Goal: Transaction & Acquisition: Purchase product/service

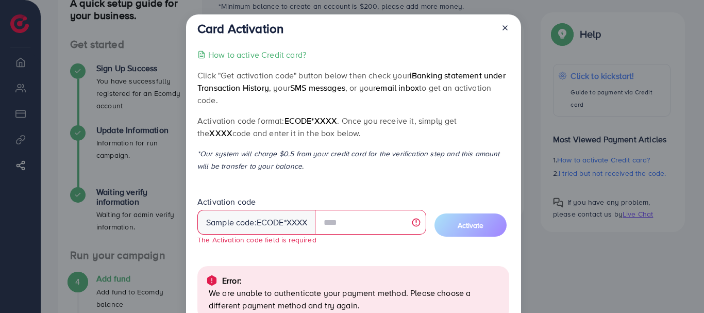
scroll to position [114, 0]
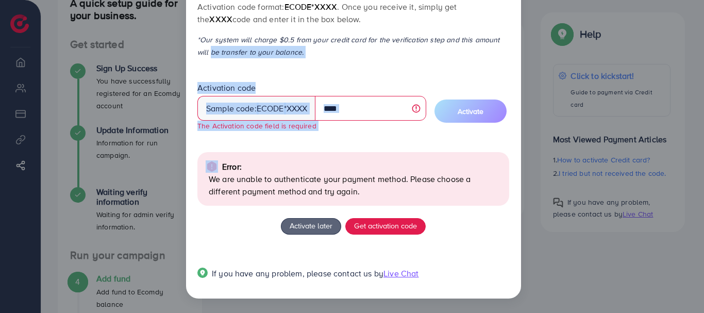
drag, startPoint x: 701, startPoint y: 82, endPoint x: 703, endPoint y: 41, distance: 40.8
click at [703, 41] on div "Card Activation How to active Credit card? Click "Get activation code" button b…" at bounding box center [352, 156] width 704 height 313
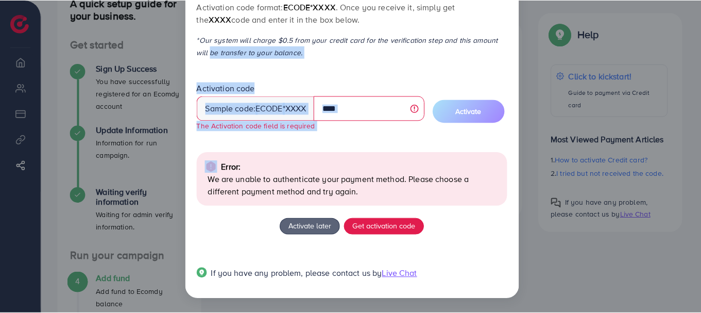
scroll to position [48, 0]
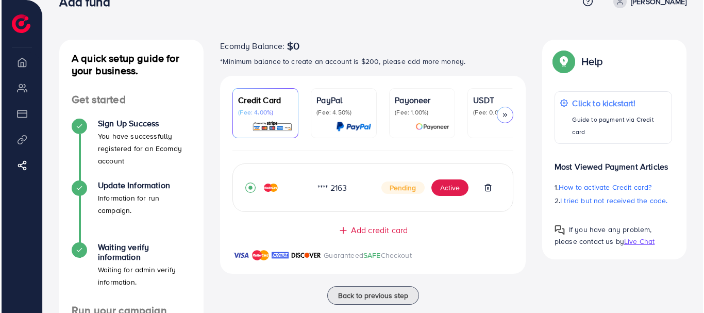
scroll to position [27, 0]
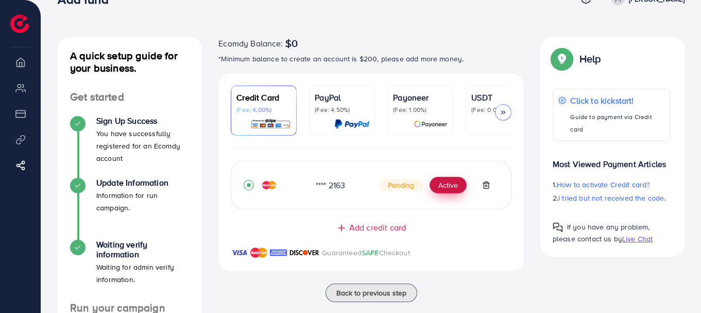
click at [448, 188] on button "Active" at bounding box center [448, 185] width 37 height 16
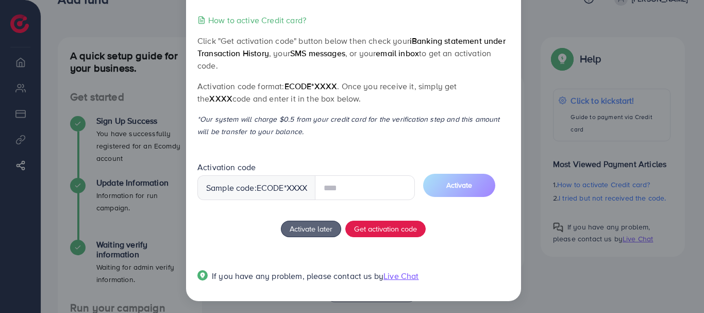
scroll to position [37, 0]
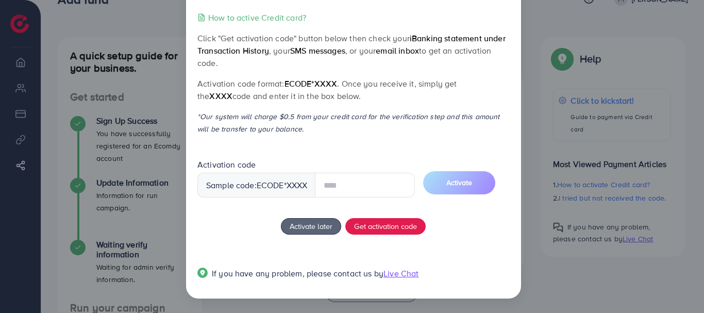
click at [343, 185] on input "text" at bounding box center [365, 185] width 100 height 25
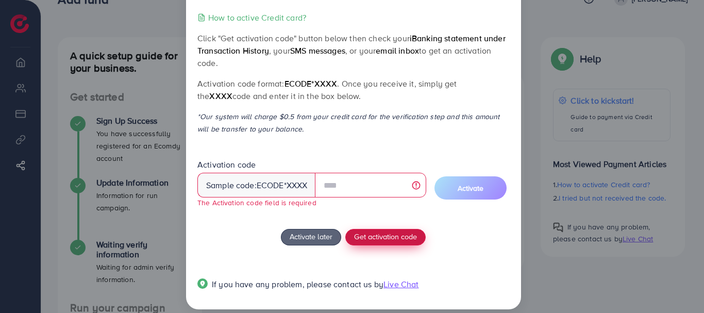
click at [391, 234] on span "Get activation code" at bounding box center [385, 236] width 63 height 11
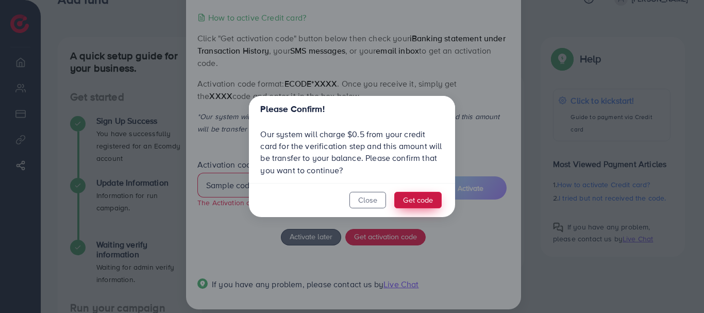
click at [417, 196] on button "Get code" at bounding box center [417, 200] width 47 height 16
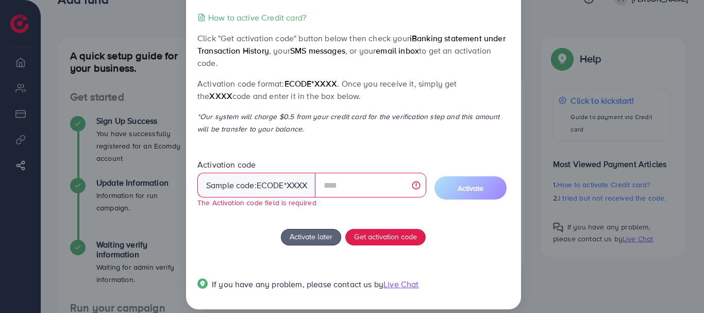
click at [534, 59] on div "Card Activation How to active Credit card? Click "Get activation code" button b…" at bounding box center [352, 156] width 704 height 313
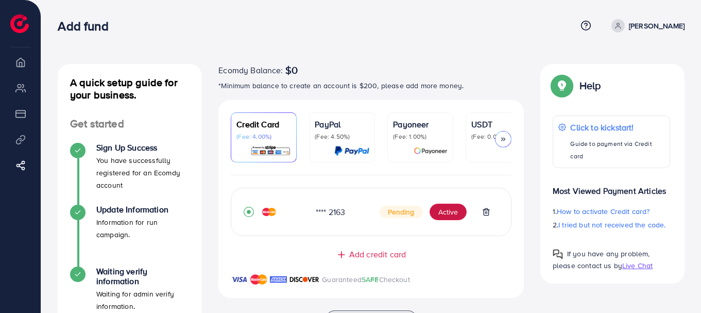
scroll to position [193, 0]
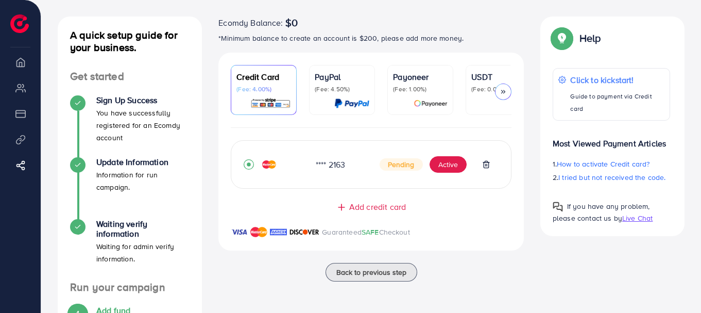
scroll to position [39, 0]
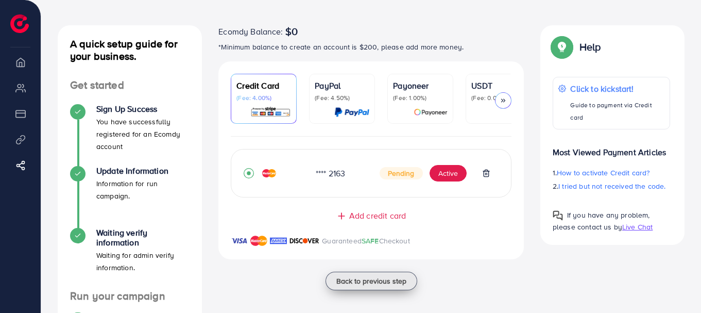
click at [359, 281] on span "Back to previous step" at bounding box center [371, 281] width 70 height 10
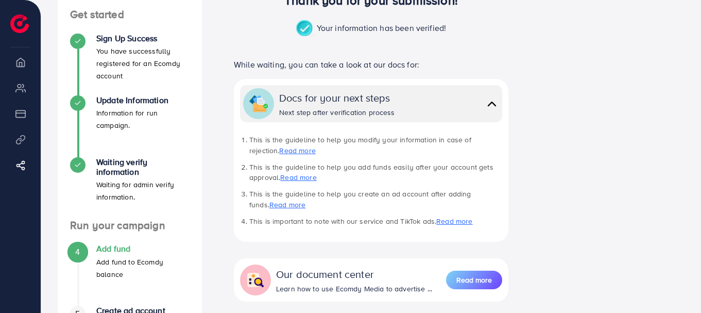
scroll to position [95, 0]
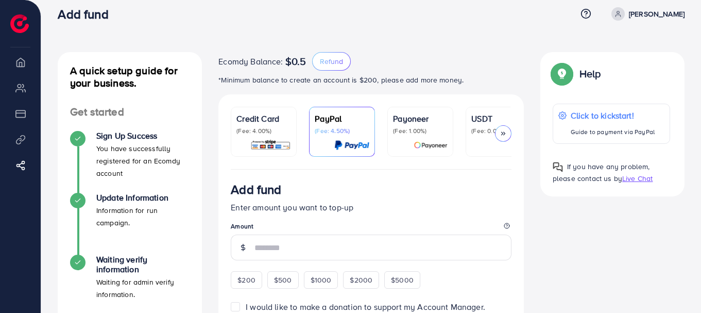
click at [262, 137] on div "Credit Card (Fee: 4.00%)" at bounding box center [263, 131] width 55 height 39
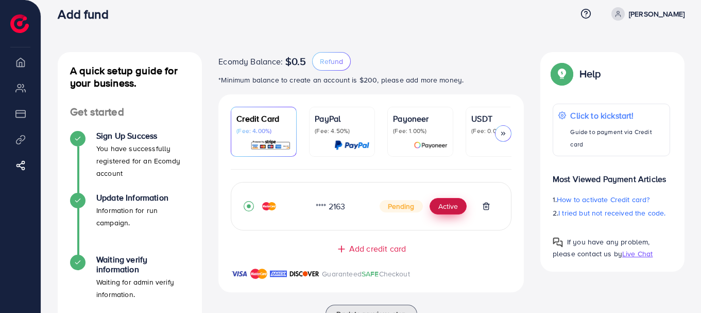
click at [452, 207] on button "Active" at bounding box center [448, 206] width 37 height 16
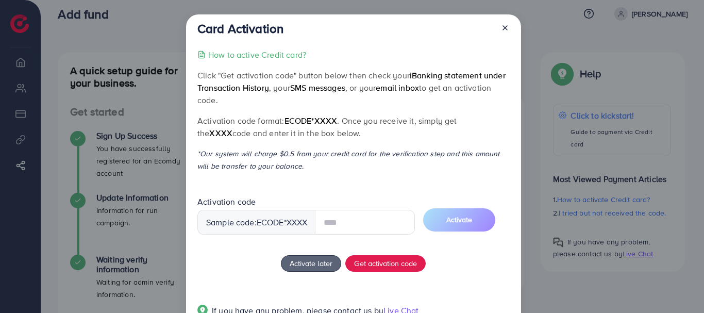
click at [361, 223] on input "text" at bounding box center [365, 222] width 100 height 25
click at [366, 261] on div "How to active Credit card? Click "Get activation code" button below then check …" at bounding box center [353, 188] width 312 height 281
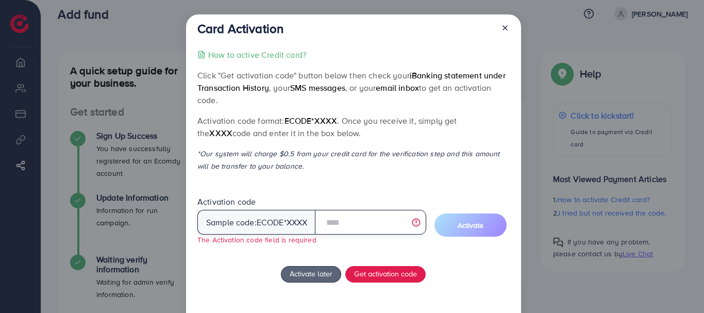
click at [382, 226] on input "text" at bounding box center [370, 222] width 111 height 25
click at [505, 28] on icon at bounding box center [505, 28] width 8 height 8
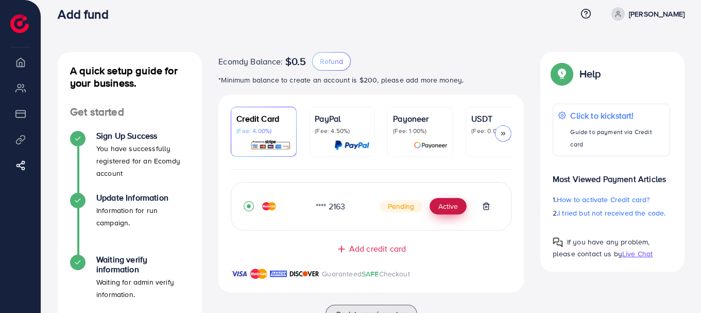
click at [442, 211] on button "Active" at bounding box center [448, 206] width 37 height 16
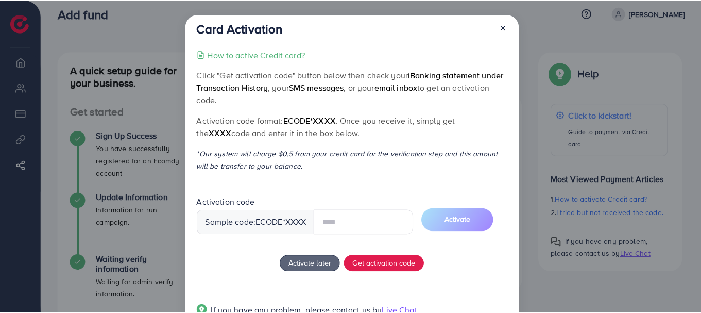
scroll to position [37, 0]
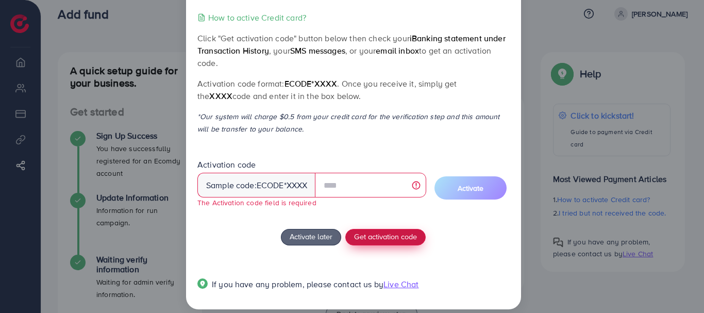
click at [357, 227] on div "How to active Credit card? Click "Get activation code" button below then check …" at bounding box center [353, 156] width 312 height 291
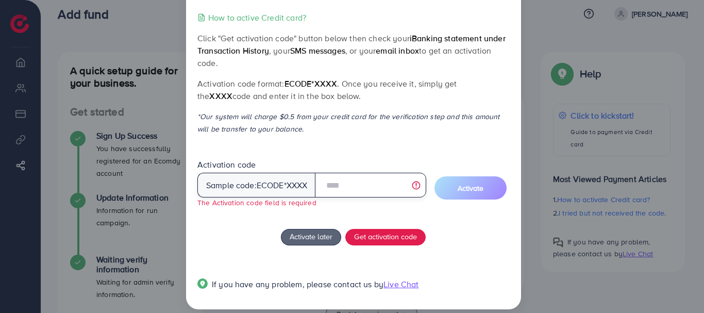
click at [333, 183] on input "text" at bounding box center [370, 185] width 111 height 25
click at [417, 188] on input "text" at bounding box center [370, 185] width 111 height 25
click at [417, 184] on input "text" at bounding box center [370, 185] width 111 height 25
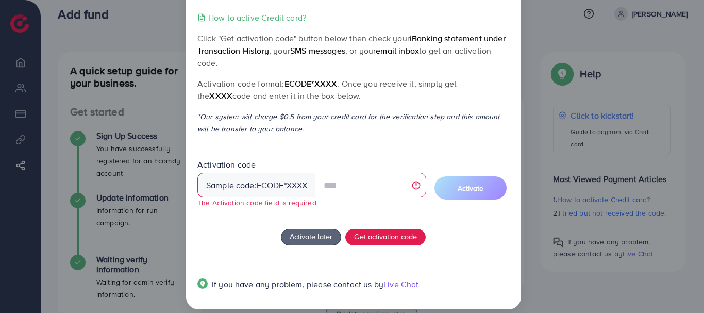
click at [242, 204] on small "The Activation code field is required" at bounding box center [256, 202] width 119 height 10
click at [368, 238] on span "Get activation code" at bounding box center [385, 236] width 63 height 11
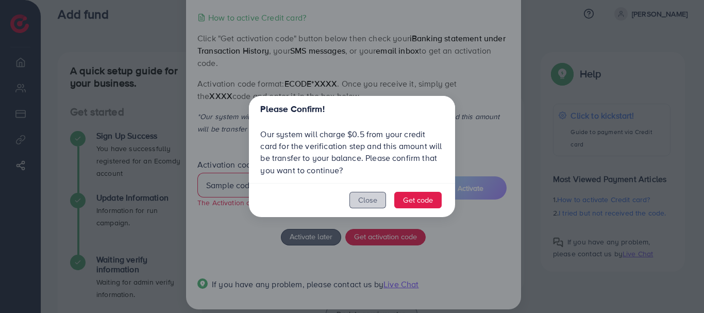
click at [362, 203] on button "Close" at bounding box center [367, 200] width 37 height 16
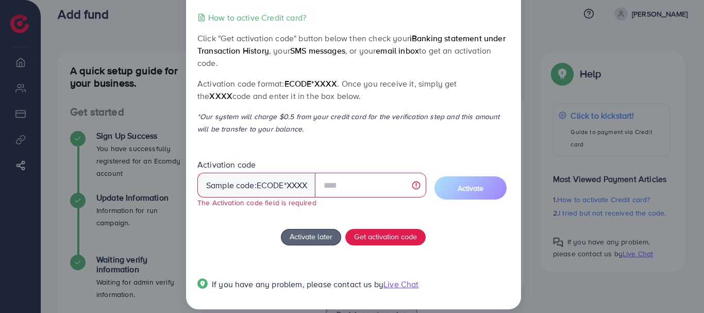
click at [527, 117] on div "Card Activation How to active Credit card? Click "Get activation code" button b…" at bounding box center [352, 156] width 704 height 313
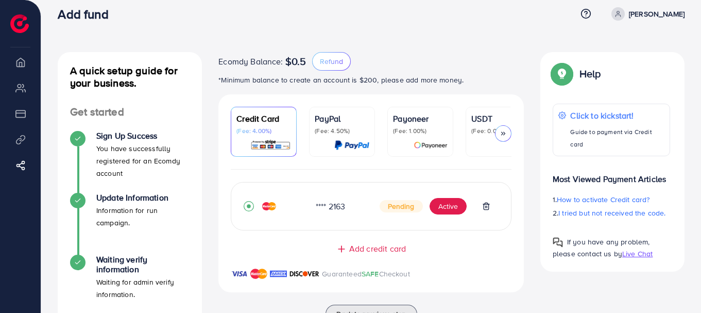
click at [226, 250] on div "Add credit card Guaranteed SAFE Checkout" at bounding box center [371, 267] width 306 height 49
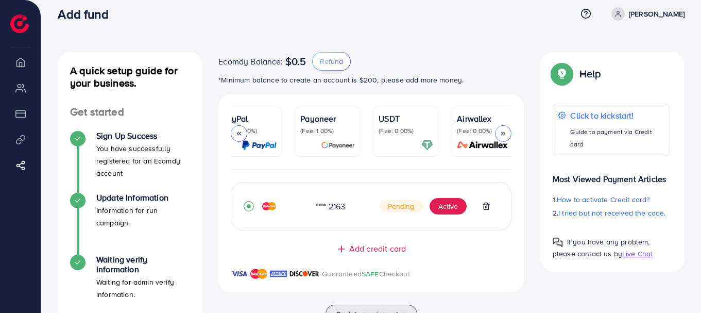
scroll to position [0, 98]
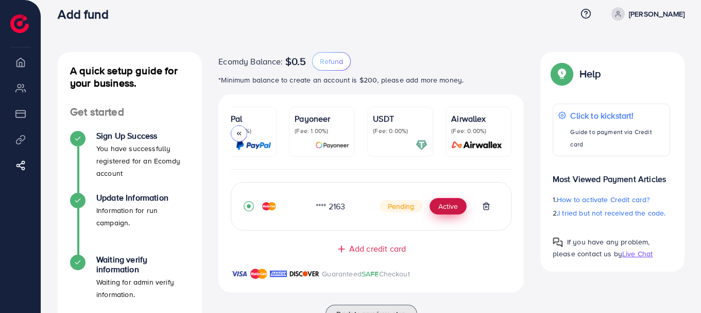
click at [446, 212] on button "Active" at bounding box center [448, 206] width 37 height 16
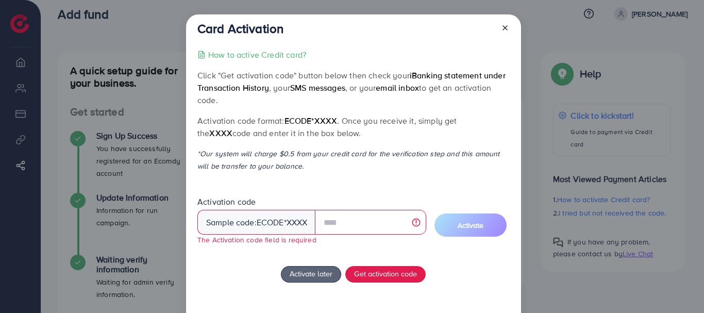
click at [504, 29] on icon at bounding box center [505, 28] width 8 height 8
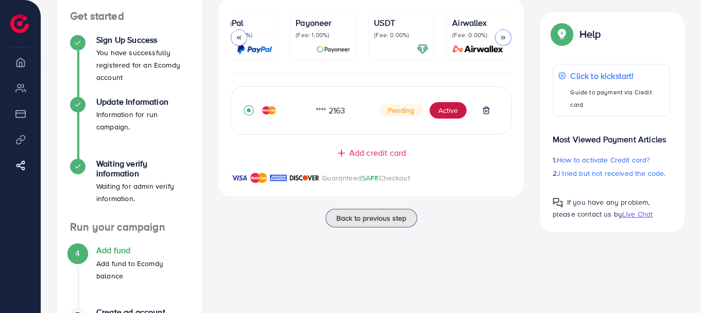
scroll to position [127, 0]
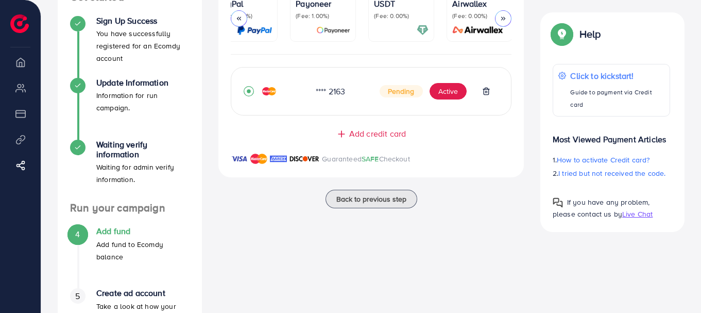
click at [108, 231] on h4 "Add fund" at bounding box center [142, 231] width 93 height 10
click at [77, 234] on span "4" at bounding box center [77, 234] width 5 height 12
click at [123, 245] on p "Add fund to Ecomdy balance" at bounding box center [142, 250] width 93 height 25
click at [78, 233] on span "4" at bounding box center [77, 234] width 5 height 12
click at [107, 243] on p "Add fund to Ecomdy balance" at bounding box center [142, 250] width 93 height 25
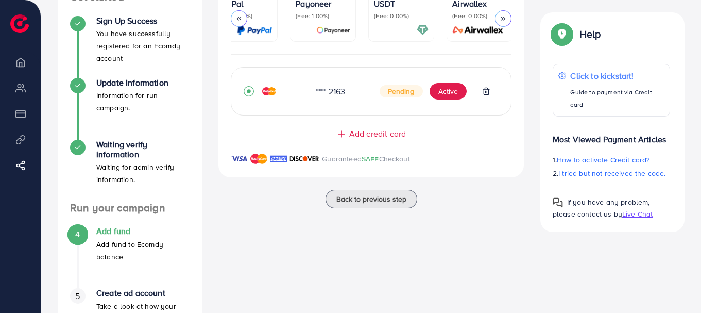
click at [107, 243] on p "Add fund to Ecomdy balance" at bounding box center [142, 250] width 93 height 25
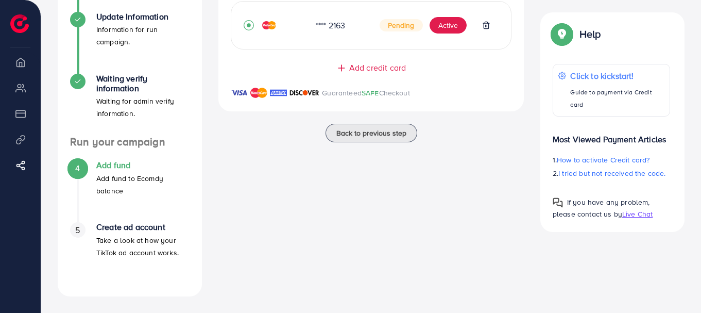
click at [76, 167] on span "4" at bounding box center [77, 168] width 5 height 12
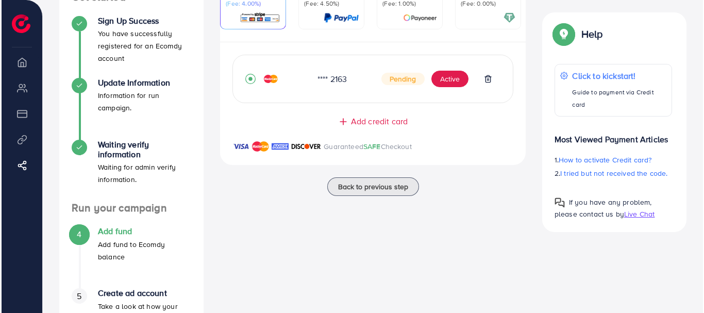
scroll to position [138, 0]
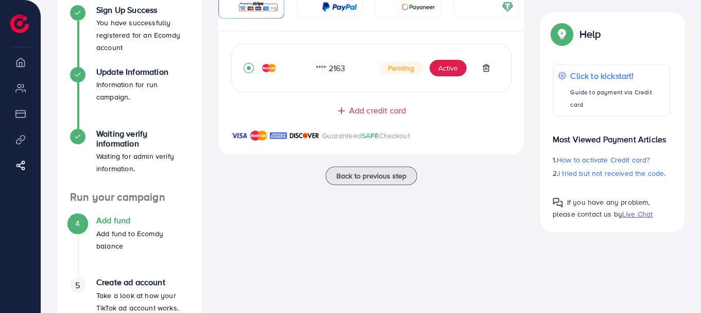
click at [80, 224] on span "4" at bounding box center [77, 223] width 5 height 12
click at [116, 219] on h4 "Add fund" at bounding box center [142, 220] width 93 height 10
click at [449, 71] on button "Active" at bounding box center [448, 68] width 37 height 16
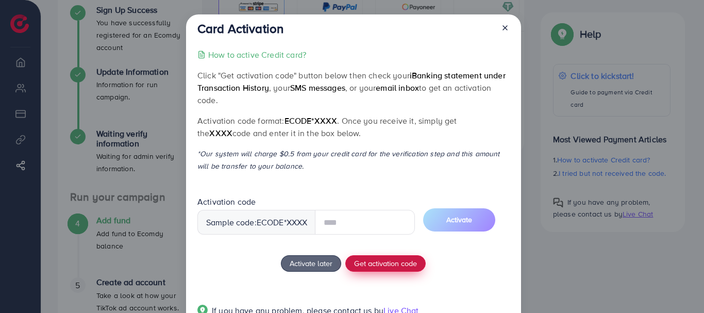
click at [384, 261] on div "How to active Credit card? Click "Get activation code" button below then check …" at bounding box center [353, 188] width 312 height 281
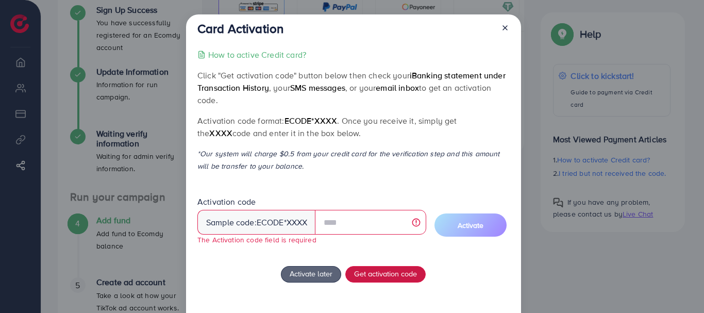
scroll to position [48, 0]
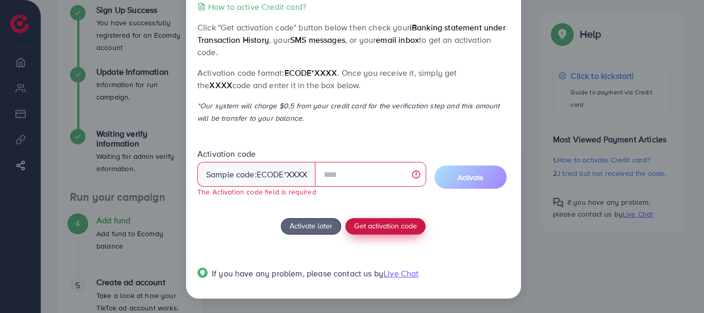
click at [382, 220] on span "Get activation code" at bounding box center [385, 225] width 63 height 11
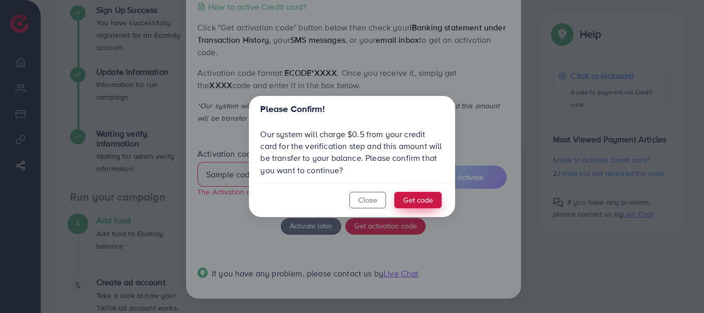
click at [412, 199] on button "Get code" at bounding box center [417, 200] width 47 height 16
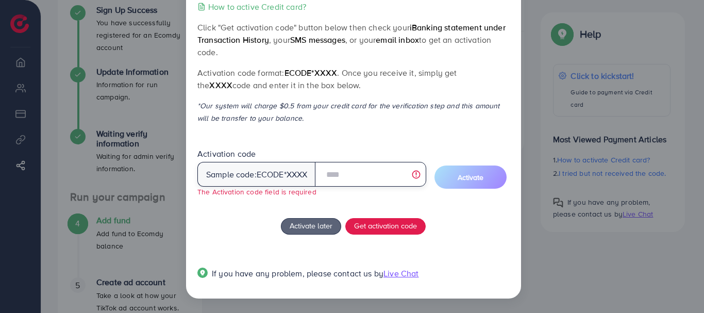
click at [393, 176] on input "text" at bounding box center [370, 174] width 111 height 25
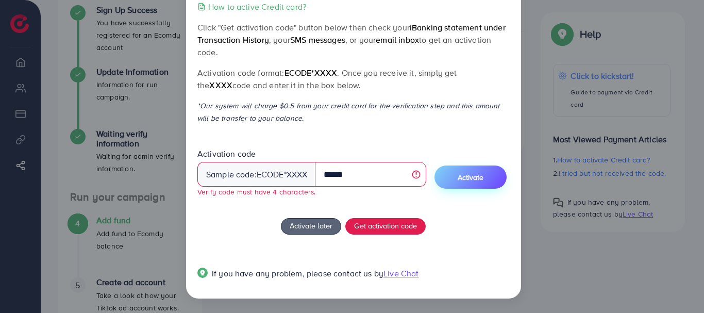
click at [472, 176] on span "Activate" at bounding box center [471, 177] width 26 height 10
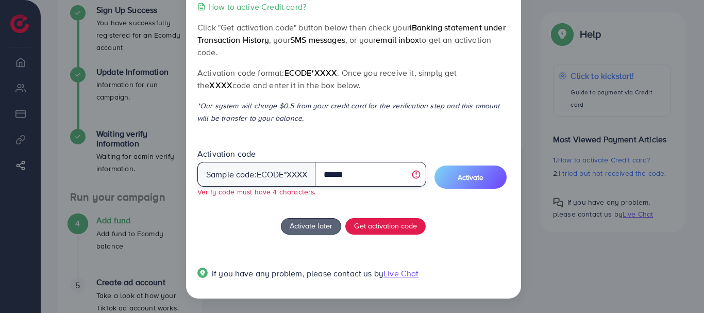
click at [387, 177] on input "******" at bounding box center [370, 174] width 111 height 25
type input "*"
click at [344, 174] on input "text" at bounding box center [370, 174] width 111 height 25
click at [347, 170] on input "text" at bounding box center [370, 174] width 111 height 25
click at [344, 175] on input "text" at bounding box center [370, 174] width 111 height 25
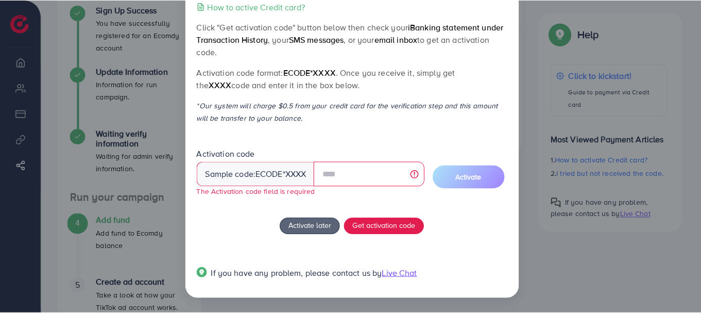
scroll to position [0, 0]
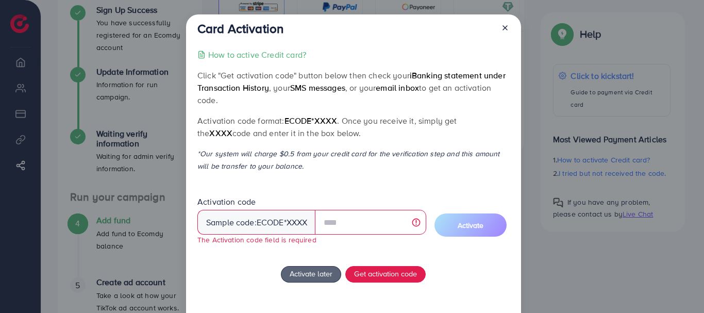
click at [505, 28] on icon at bounding box center [505, 28] width 8 height 8
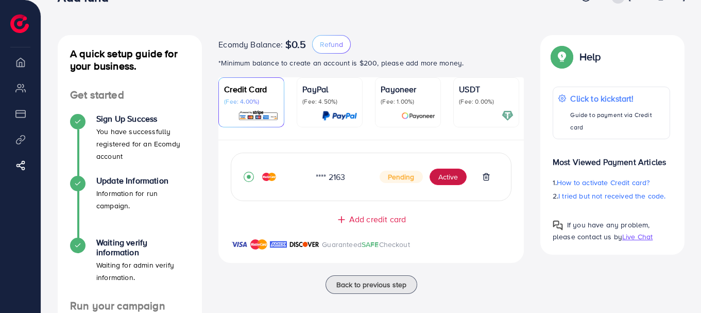
scroll to position [22, 0]
